Goal: Task Accomplishment & Management: Manage account settings

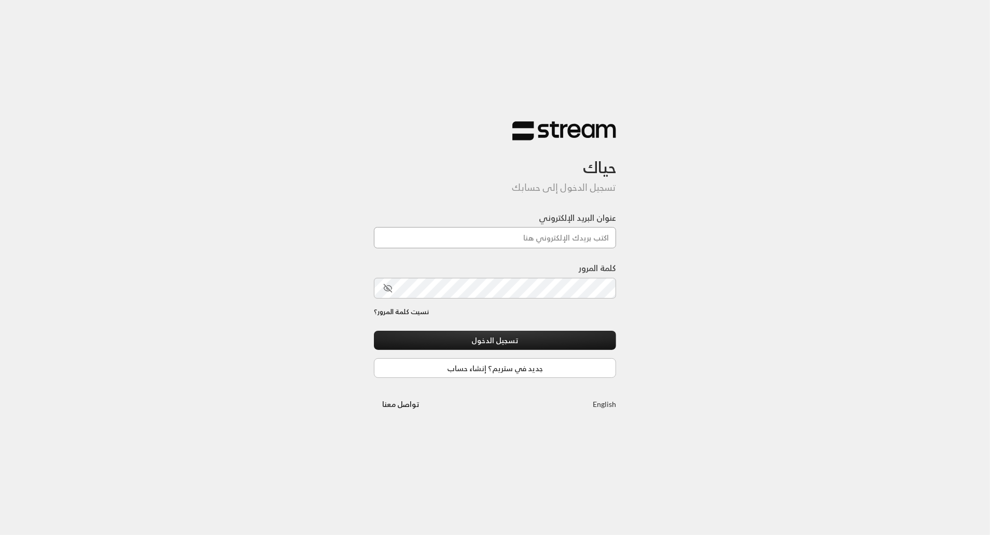
click at [468, 243] on input "عنوان البريد الإلكتروني" at bounding box center [495, 237] width 243 height 21
type input "[EMAIL_ADDRESS][DOMAIN_NAME]"
click at [654, 323] on div "حياك تسجيل الدخول إلى حسابك عنوان البريد الإلكتروني [EMAIL_ADDRESS][DOMAIN_NAME…" at bounding box center [495, 267] width 990 height 535
click at [559, 338] on button "تسجيل الدخول" at bounding box center [495, 340] width 243 height 19
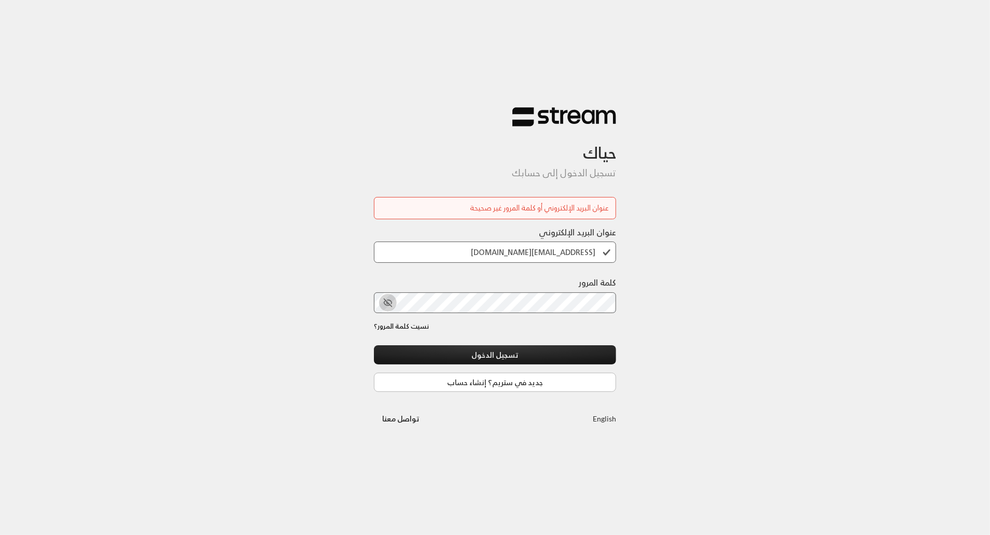
click at [391, 301] on icon "toggle password visibility" at bounding box center [389, 302] width 4 height 4
click at [799, 329] on div "حياك تسجيل الدخول إلى حسابك عنوان البريد الإلكتروني أو كلمة المرور غير صحيحة عن…" at bounding box center [495, 267] width 990 height 535
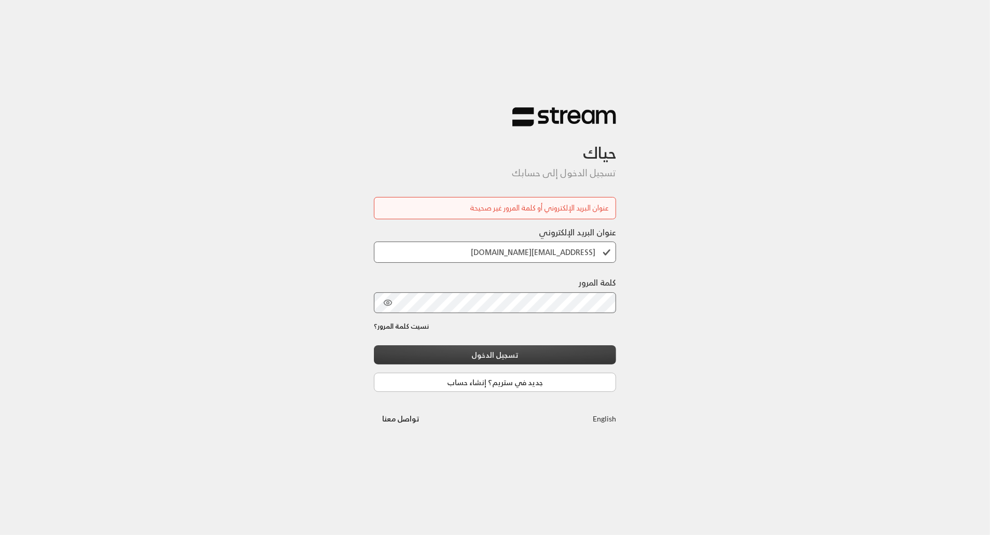
click at [516, 355] on button "تسجيل الدخول" at bounding box center [495, 354] width 243 height 19
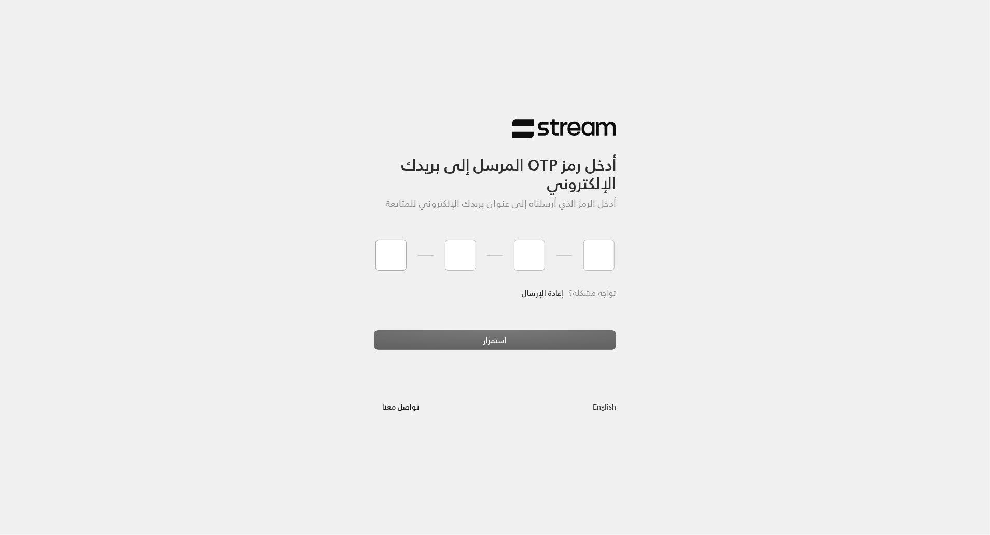
type input "7"
type input "5"
type input "1"
type input "8"
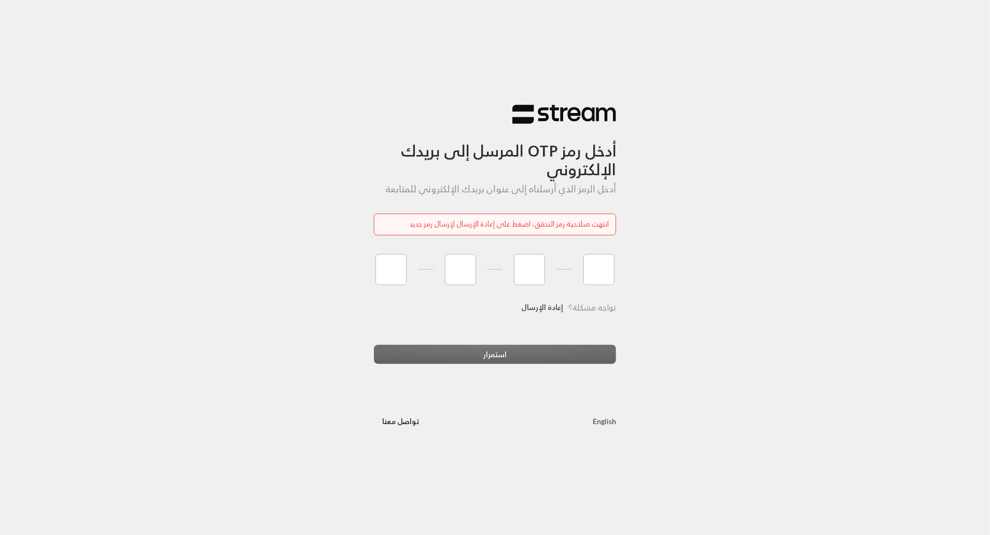
click at [552, 308] on link "إعادة الإرسال" at bounding box center [543, 307] width 42 height 21
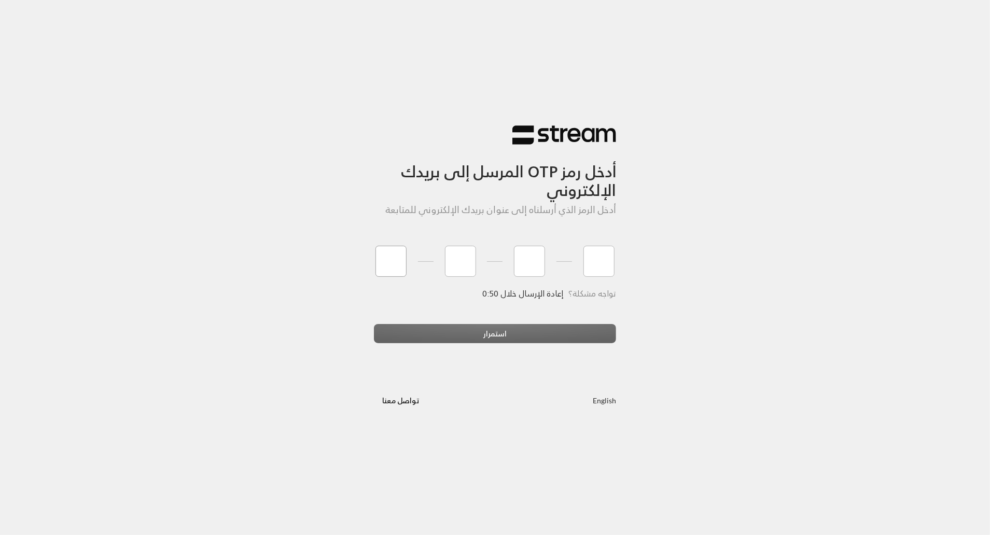
type input "7"
type input "1"
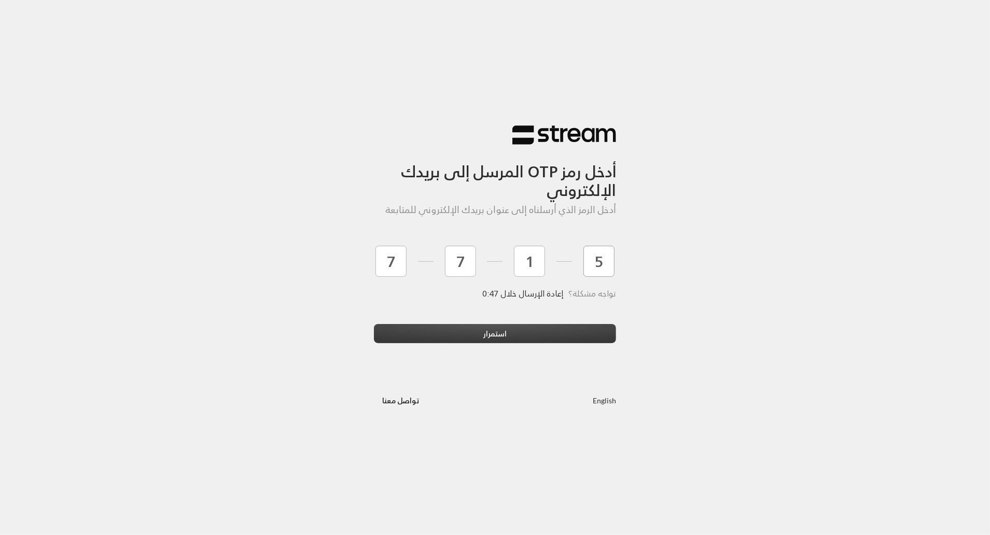
type input "5"
click at [415, 335] on button "استمرار" at bounding box center [495, 333] width 243 height 19
